Goal: Task Accomplishment & Management: Complete application form

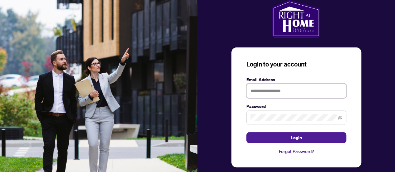
click at [258, 88] on input "text" at bounding box center [296, 91] width 100 height 14
type input "*"
type input "**********"
click at [246, 132] on button "Login" at bounding box center [296, 137] width 100 height 11
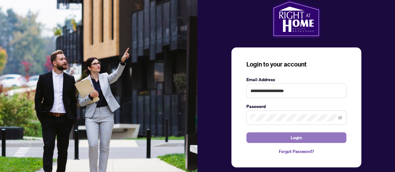
click at [293, 135] on span "Login" at bounding box center [295, 138] width 11 height 10
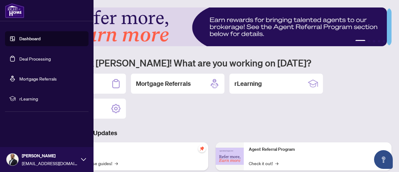
click at [40, 59] on link "Deal Processing" at bounding box center [35, 59] width 32 height 6
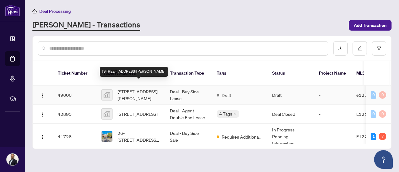
click at [147, 88] on span "[STREET_ADDRESS][PERSON_NAME]" at bounding box center [139, 95] width 42 height 14
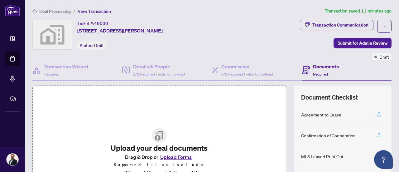
drag, startPoint x: 396, startPoint y: 34, endPoint x: 279, endPoint y: 54, distance: 118.4
click at [279, 54] on div "Transaction Communication Submit for Admin Review Draft" at bounding box center [312, 40] width 159 height 41
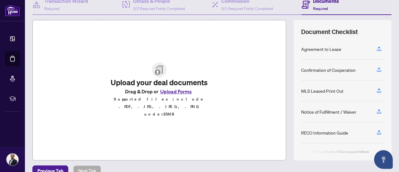
scroll to position [75, 0]
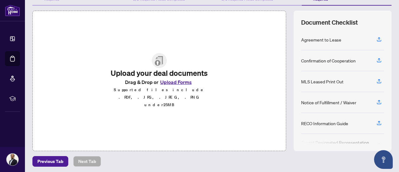
click at [175, 78] on h2 "Upload your deal documents" at bounding box center [160, 73] width 102 height 10
click at [173, 86] on button "Upload Forms" at bounding box center [175, 82] width 35 height 8
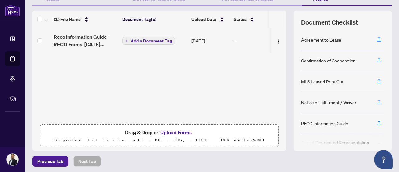
click at [168, 130] on button "Upload Forms" at bounding box center [175, 132] width 35 height 8
